Goal: Information Seeking & Learning: Learn about a topic

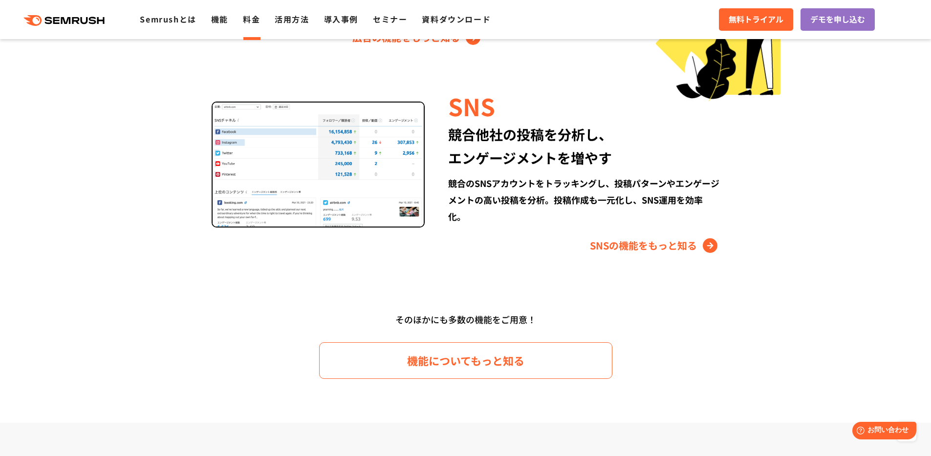
click at [260, 19] on link "料金" at bounding box center [251, 19] width 17 height 12
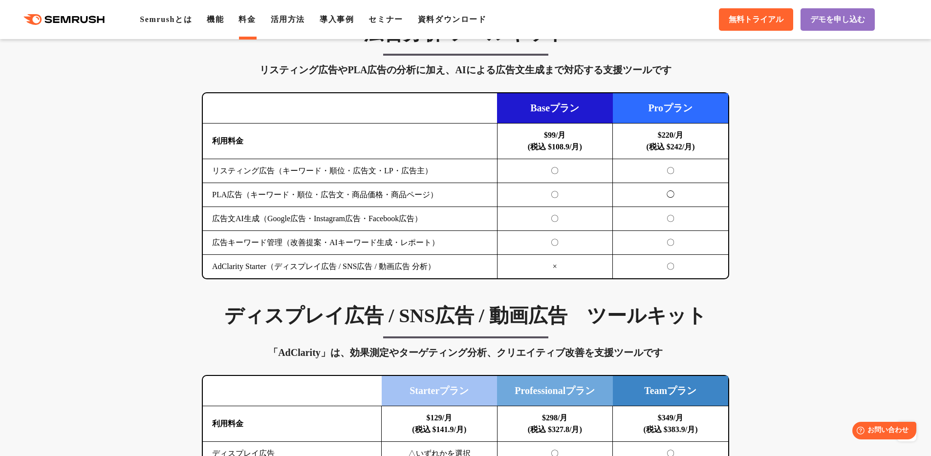
scroll to position [1048, 0]
